Goal: Transaction & Acquisition: Purchase product/service

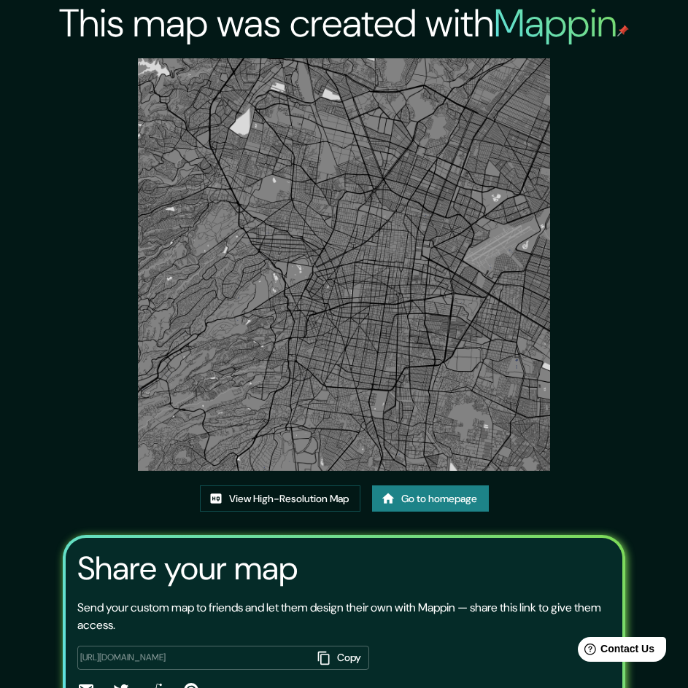
click at [384, 420] on img at bounding box center [344, 264] width 413 height 413
click at [397, 513] on link "Go to homepage" at bounding box center [430, 499] width 117 height 27
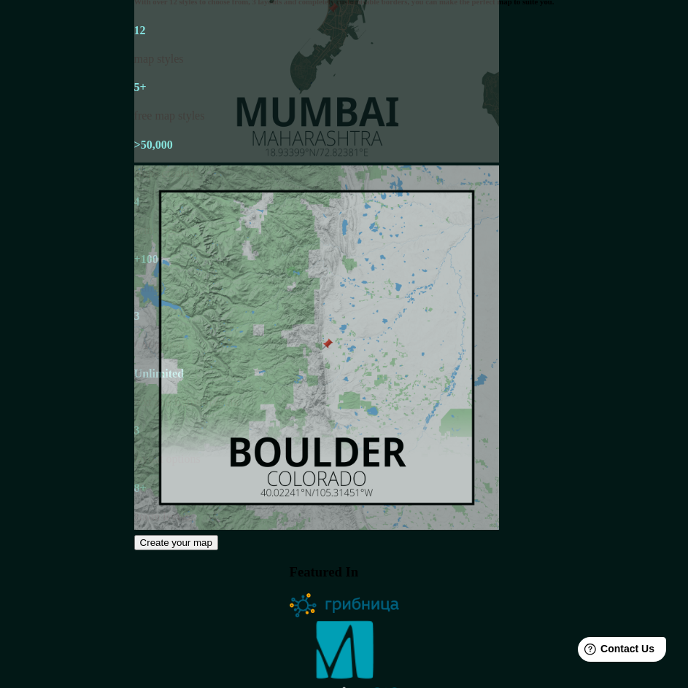
scroll to position [2192, 0]
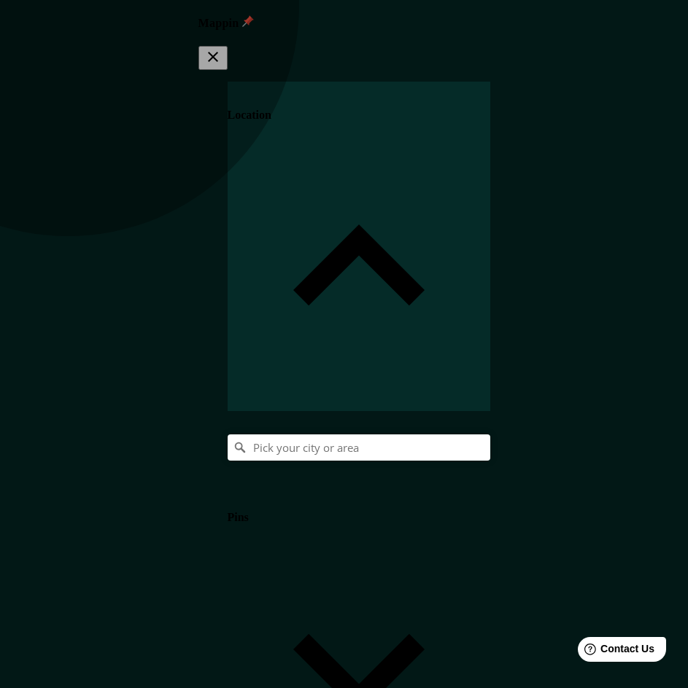
click at [464, 484] on div "Pins" at bounding box center [358, 649] width 262 height 330
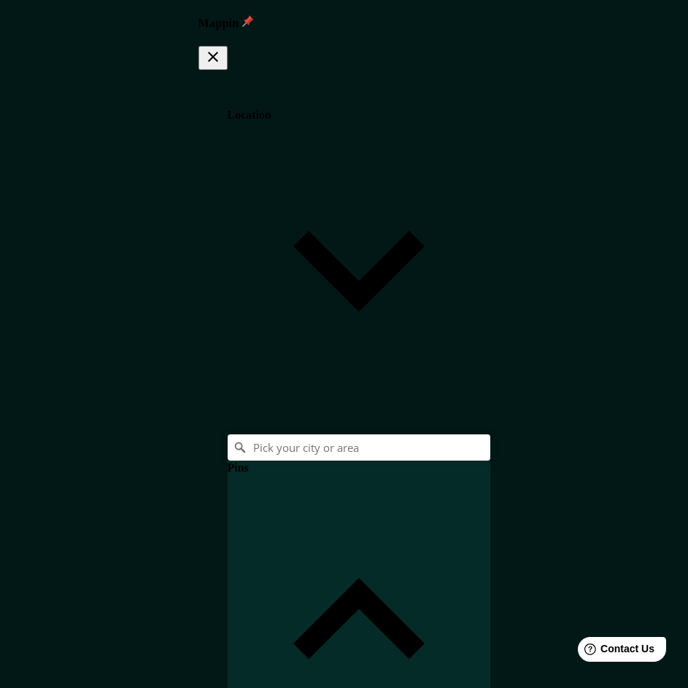
drag, startPoint x: 71, startPoint y: 427, endPoint x: 456, endPoint y: 223, distance: 436.0
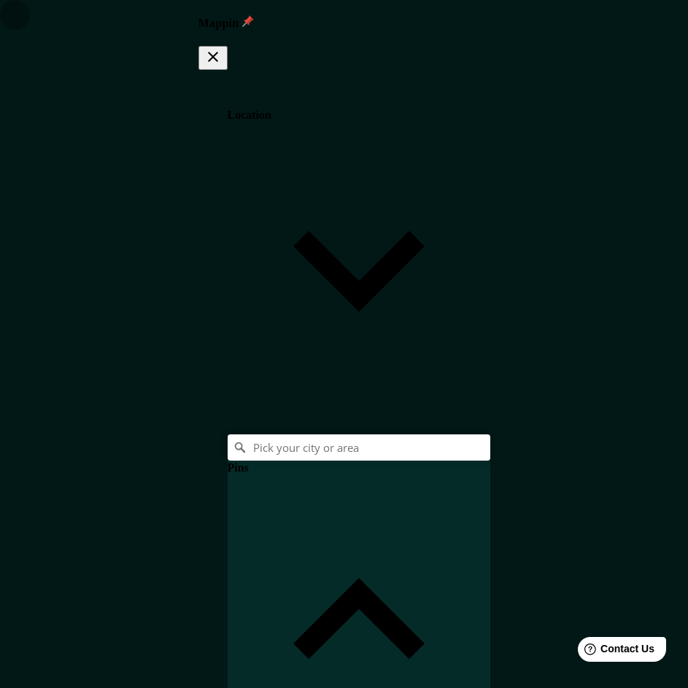
drag, startPoint x: 662, startPoint y: 23, endPoint x: 663, endPoint y: 41, distance: 18.2
click at [222, 48] on icon "button" at bounding box center [212, 56] width 17 height 17
